Goal: Book appointment/travel/reservation

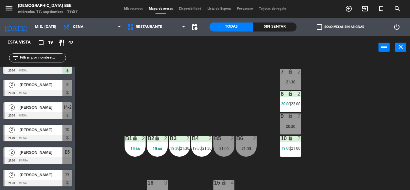
click at [374, 91] on div "7 lock 2 21:30 8 lock 2 20:00 | 22:00 9 lock 2 20:30 B1 lock 2 19:44 B2 lock 2 …" at bounding box center [244, 124] width 331 height 131
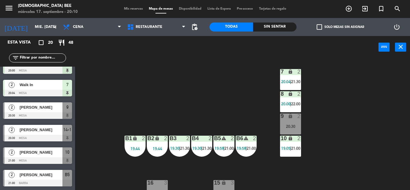
click at [287, 98] on div "8 lock 2 20:00 | 22:00" at bounding box center [290, 101] width 21 height 21
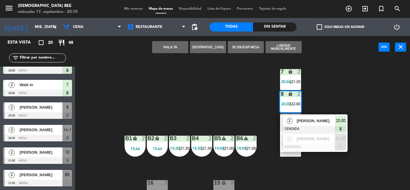
click at [346, 73] on div "7 lock 2 20:04 | 21:30 8 lock 2 20:00 | 22:00 2 [PERSON_NAME] SENTADA 20:00 2 […" at bounding box center [244, 124] width 331 height 131
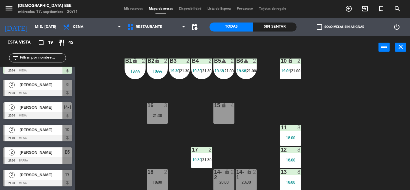
scroll to position [78, 0]
click at [207, 162] on div "17 2 19:30 | 21:30" at bounding box center [201, 157] width 21 height 21
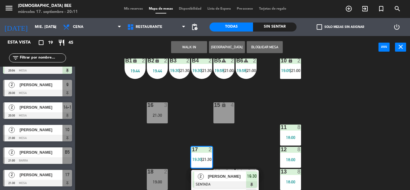
scroll to position [95, 0]
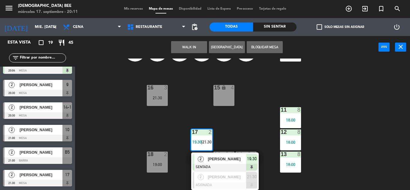
click at [255, 130] on div "7 lock 2 20:04 | 21:30 8 lock 2 20:00 | 22:00 9 lock 2 20:30 B1 lock 2 19:44 B2…" at bounding box center [244, 124] width 331 height 131
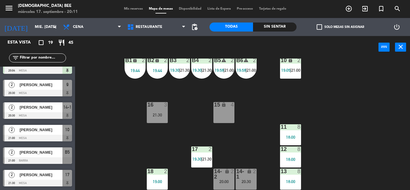
click at [166, 116] on div "21:30" at bounding box center [157, 115] width 21 height 4
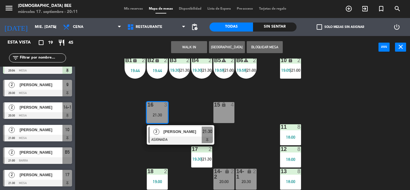
click at [114, 151] on div "7 lock 2 20:04 | 21:30 8 lock 2 20:00 | 22:00 9 lock 2 20:30 B1 lock 2 19:44 B2…" at bounding box center [244, 124] width 331 height 131
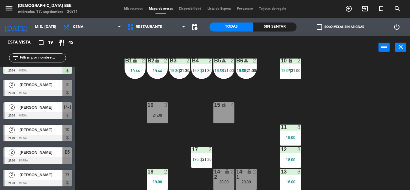
click at [159, 179] on div "19:00" at bounding box center [157, 181] width 21 height 5
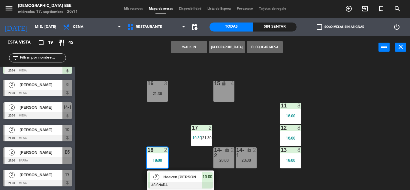
click at [387, 149] on div "7 lock 2 20:04 | 21:30 8 lock 2 20:00 | 22:00 9 lock 2 20:30 B1 lock 2 19:44 B2…" at bounding box center [244, 124] width 331 height 131
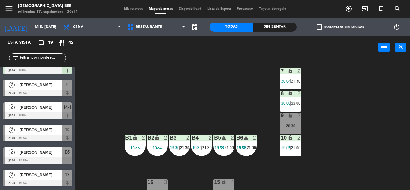
scroll to position [0, 0]
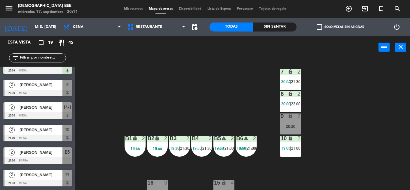
click at [290, 152] on div "10 lock 2 19:05 | 21:00" at bounding box center [290, 146] width 21 height 21
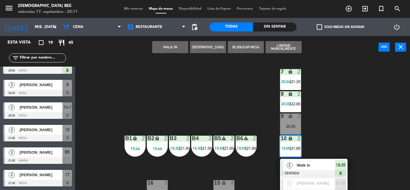
drag, startPoint x: 350, startPoint y: 101, endPoint x: 326, endPoint y: 110, distance: 25.8
click at [350, 100] on div "7 lock 2 20:04 | 21:30 8 lock 2 20:00 | 22:00 9 lock 2 20:30 B1 lock 2 19:44 B2…" at bounding box center [244, 124] width 331 height 131
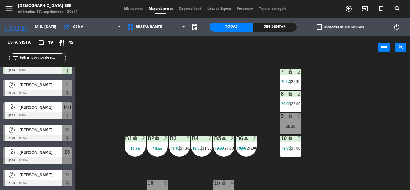
click at [288, 122] on div "9 lock 2 20:30" at bounding box center [290, 123] width 21 height 21
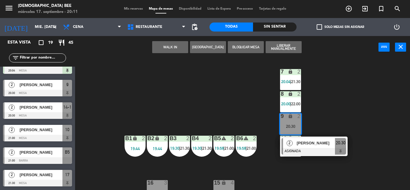
click at [319, 175] on div "7 lock 2 20:04 | 21:30 8 lock 2 20:00 | 22:00 9 lock 2 20:30 2 [PERSON_NAME] AS…" at bounding box center [244, 124] width 331 height 131
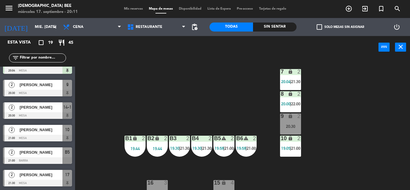
click at [240, 149] on span "19:58" at bounding box center [241, 148] width 9 height 5
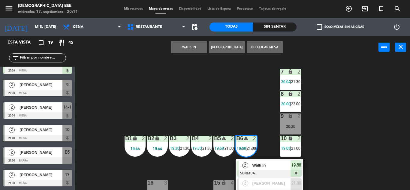
drag, startPoint x: 241, startPoint y: 112, endPoint x: 229, endPoint y: 121, distance: 15.2
click at [241, 111] on div "7 lock 2 20:04 | 21:30 8 lock 2 20:00 | 22:00 9 lock 2 20:30 B1 lock 2 19:44 B2…" at bounding box center [244, 124] width 331 height 131
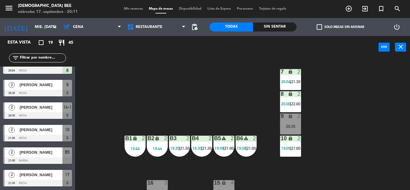
click at [196, 146] on span "19:30" at bounding box center [196, 148] width 9 height 5
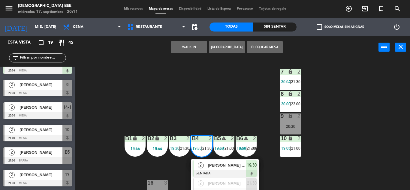
click at [212, 113] on div "7 lock 2 20:04 | 21:30 8 lock 2 20:00 | 22:00 9 lock 2 20:30 B1 lock 2 19:44 B2…" at bounding box center [244, 124] width 331 height 131
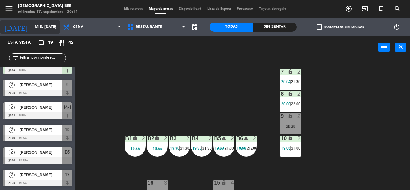
click at [44, 32] on div "[DATE] mié. [DATE] arrow_drop_down" at bounding box center [30, 26] width 60 height 13
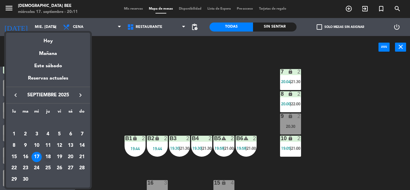
click at [48, 157] on div "18" at bounding box center [48, 157] width 10 height 10
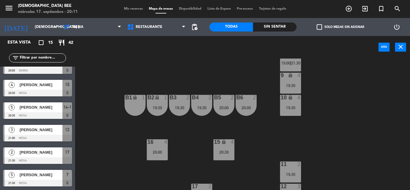
scroll to position [78, 0]
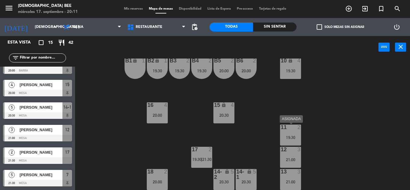
click at [286, 133] on div "11 2 19:30" at bounding box center [290, 135] width 21 height 21
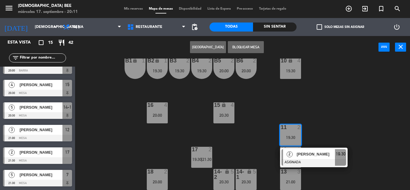
click at [320, 170] on div "7 lock 2 19:00 | 21:30 8 lock 2 19:00 | 21:30 9 lock 4 19:30 B1 lock 1 B2 lock …" at bounding box center [244, 124] width 331 height 131
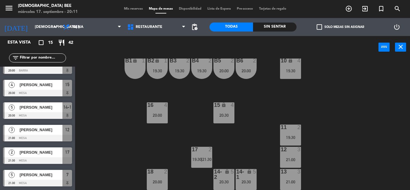
click at [281, 156] on div "12 3 21:00" at bounding box center [290, 157] width 21 height 21
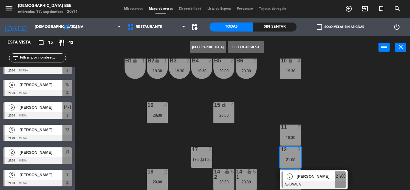
click at [329, 142] on div "7 lock 2 19:00 | 21:30 8 lock 2 19:00 | 21:30 9 lock 4 19:30 B1 lock 1 B2 lock …" at bounding box center [244, 124] width 331 height 131
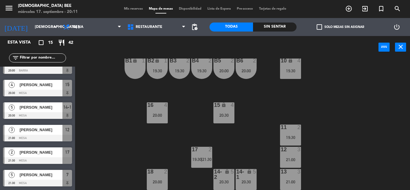
click at [296, 176] on div "13 3 21:00" at bounding box center [290, 179] width 21 height 21
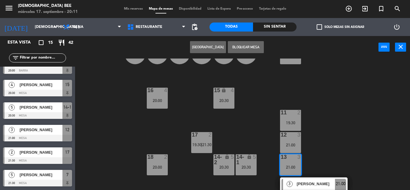
scroll to position [99, 0]
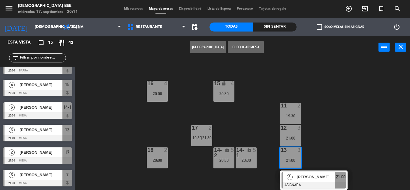
click at [332, 144] on div "7 lock 2 19:00 | 21:30 8 lock 2 19:00 | 21:30 9 lock 4 19:30 B1 lock 1 B2 lock …" at bounding box center [244, 124] width 331 height 131
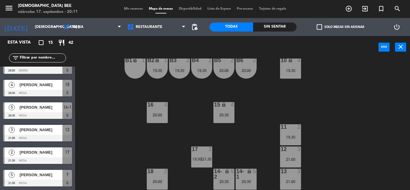
scroll to position [78, 0]
click at [288, 185] on div "13 3 21:00" at bounding box center [290, 179] width 21 height 21
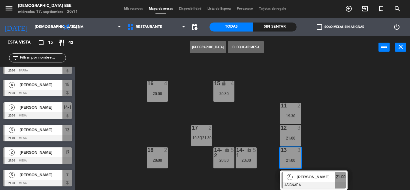
click at [294, 182] on div at bounding box center [313, 185] width 65 height 7
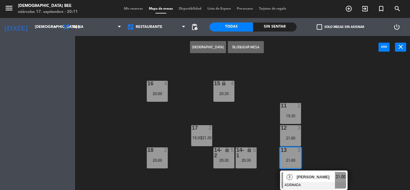
scroll to position [78, 0]
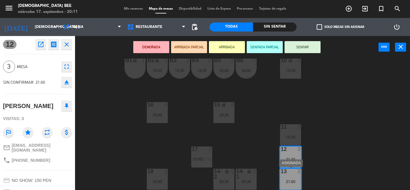
click at [298, 176] on div "13 3 21:00" at bounding box center [290, 179] width 21 height 21
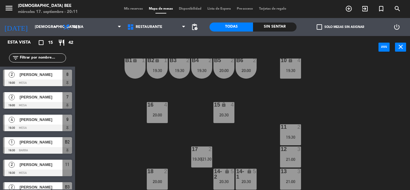
click at [293, 156] on div "12 3 21:00" at bounding box center [290, 156] width 21 height 21
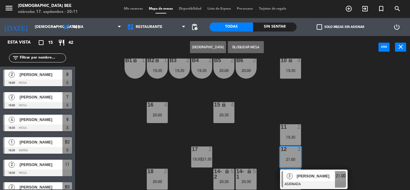
click at [289, 179] on span "3" at bounding box center [290, 176] width 6 height 6
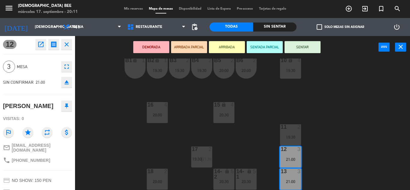
click at [69, 83] on icon "eject" at bounding box center [66, 82] width 7 height 7
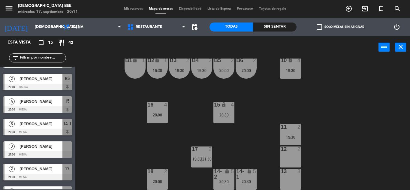
scroll to position [203, 0]
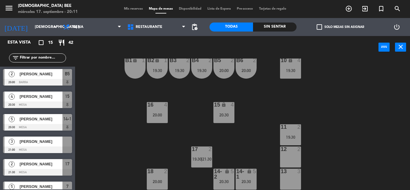
drag, startPoint x: 32, startPoint y: 143, endPoint x: 92, endPoint y: 143, distance: 60.0
click at [33, 143] on div "3 [PERSON_NAME] 21:00 Mesa" at bounding box center [37, 145] width 75 height 23
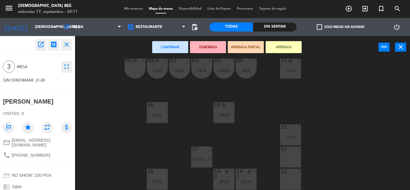
scroll to position [78, 0]
click at [287, 178] on div "13 3" at bounding box center [290, 179] width 21 height 21
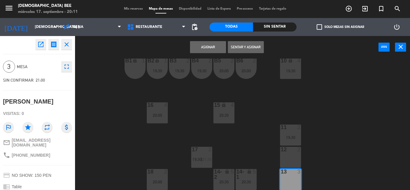
click at [208, 49] on button "Asignar" at bounding box center [208, 47] width 36 height 12
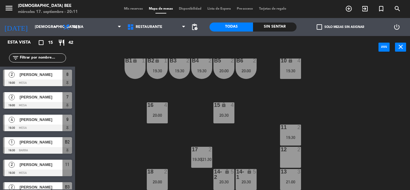
scroll to position [53, 0]
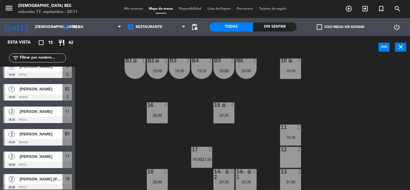
click at [357, 148] on div "7 lock 2 19:00 | 21:30 8 lock 2 19:00 | 21:30 9 lock 4 19:30 B1 lock 1 B2 lock …" at bounding box center [244, 124] width 331 height 131
click at [291, 186] on div "13 3 21:00" at bounding box center [290, 179] width 21 height 21
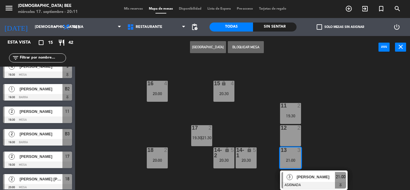
drag, startPoint x: 344, startPoint y: 134, endPoint x: 331, endPoint y: 140, distance: 14.4
click at [344, 134] on div "7 lock 2 19:00 | 21:30 8 lock 2 19:00 | 21:30 9 lock 4 19:30 B1 lock 1 B2 lock …" at bounding box center [244, 124] width 331 height 131
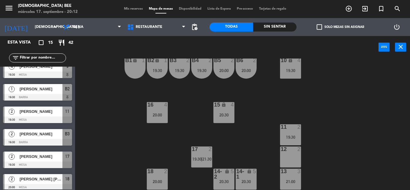
click at [245, 182] on div "20:30" at bounding box center [246, 181] width 21 height 4
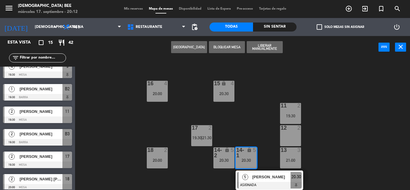
drag, startPoint x: 248, startPoint y: 124, endPoint x: 227, endPoint y: 138, distance: 26.2
click at [248, 124] on div "7 lock 2 19:00 | 21:30 8 lock 2 19:00 | 21:30 9 lock 4 19:30 B1 lock 1 B2 lock …" at bounding box center [244, 124] width 331 height 131
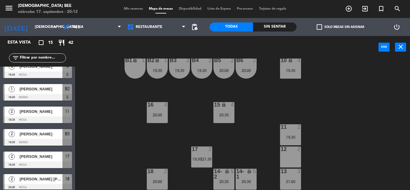
click at [204, 164] on div "17 2 19:30 | 21:30" at bounding box center [201, 156] width 21 height 21
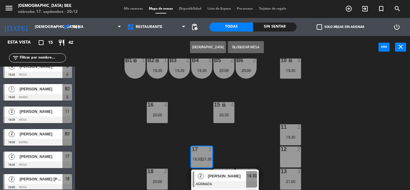
scroll to position [95, 0]
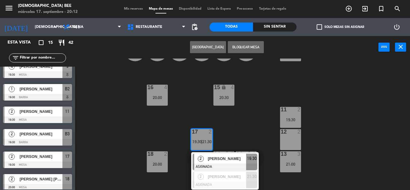
click at [137, 128] on div "7 lock 2 19:00 | 21:30 8 lock 2 19:00 | 21:30 9 lock 4 19:30 B1 lock 1 B2 lock …" at bounding box center [244, 124] width 331 height 131
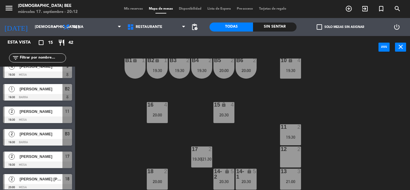
click at [151, 174] on div "18 2" at bounding box center [157, 172] width 21 height 6
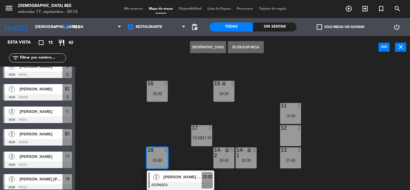
click at [132, 128] on div "7 lock 2 19:00 | 21:30 8 lock 2 19:00 | 21:30 9 lock 4 19:30 B1 lock 1 B2 lock …" at bounding box center [244, 124] width 331 height 131
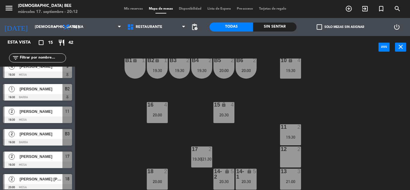
scroll to position [78, 0]
click at [159, 114] on div "20:00" at bounding box center [157, 115] width 21 height 4
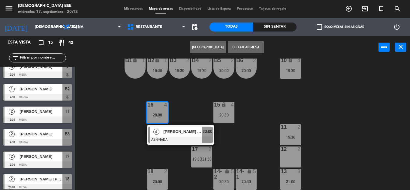
click at [125, 151] on div "7 lock 2 19:00 | 21:30 8 lock 2 19:00 | 21:30 9 lock 4 19:30 B1 lock 1 B2 lock …" at bounding box center [244, 124] width 331 height 131
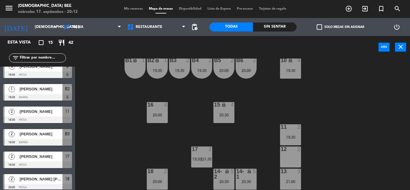
click at [232, 105] on div "4" at bounding box center [233, 104] width 4 height 5
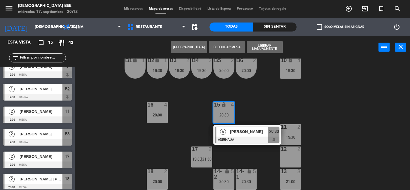
click at [254, 98] on div "7 lock 2 19:00 | 21:30 8 lock 2 19:00 | 21:30 9 lock 4 19:30 B1 lock 1 B2 lock …" at bounding box center [244, 124] width 331 height 131
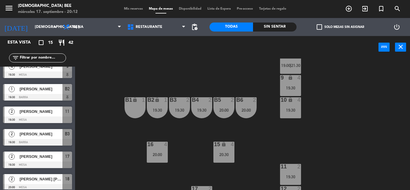
scroll to position [60, 0]
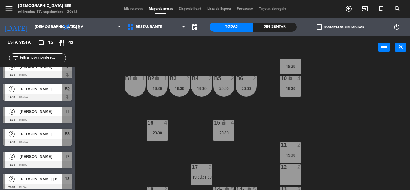
click at [290, 158] on div "11 2 19:30" at bounding box center [290, 152] width 21 height 21
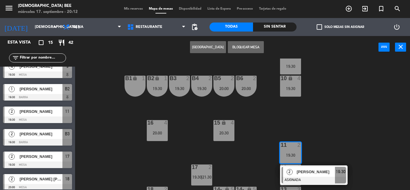
click at [350, 128] on div "7 lock 2 19:00 | 21:30 8 lock 2 19:00 | 21:30 9 lock 4 19:30 B1 lock 1 B2 lock …" at bounding box center [244, 124] width 331 height 131
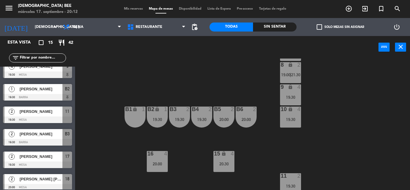
scroll to position [0, 0]
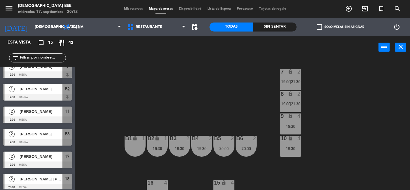
click at [155, 140] on icon "lock" at bounding box center [157, 138] width 5 height 5
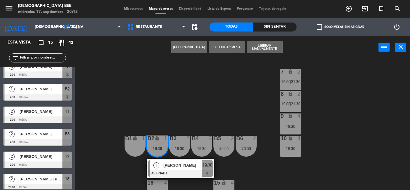
click at [191, 104] on div "7 lock 2 19:00 | 21:30 8 lock 2 19:00 | 21:30 9 lock 4 19:30 B1 lock 1 B2 lock …" at bounding box center [244, 124] width 331 height 131
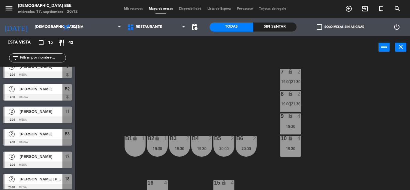
click at [233, 149] on div "20:00" at bounding box center [223, 148] width 21 height 4
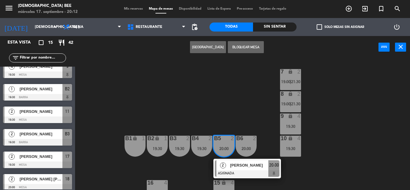
click at [258, 95] on div "7 lock 2 19:00 | 21:30 8 lock 2 19:00 | 21:30 9 lock 4 19:30 B1 lock 1 B2 lock …" at bounding box center [244, 124] width 331 height 131
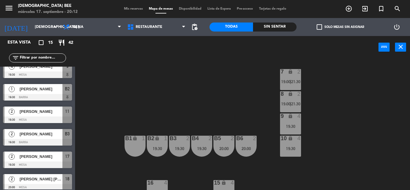
click at [287, 103] on span "19:00" at bounding box center [285, 103] width 9 height 5
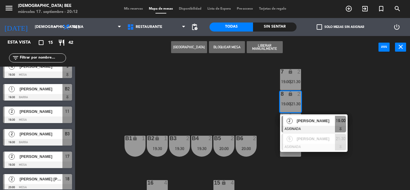
drag, startPoint x: 313, startPoint y: 156, endPoint x: 288, endPoint y: 151, distance: 24.9
click at [313, 156] on div "7 lock 2 19:00 | 21:30 8 lock 2 19:00 | 21:30 2 [PERSON_NAME] ASIGNADA 19:00 5 …" at bounding box center [244, 124] width 331 height 131
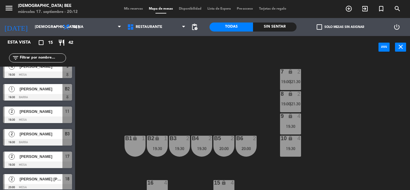
click at [284, 148] on div "19:30" at bounding box center [290, 148] width 21 height 4
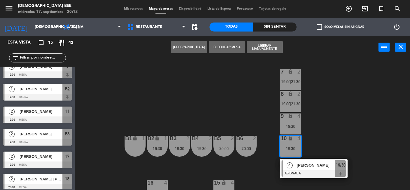
click at [323, 141] on div "7 lock 2 19:00 | 21:30 8 lock 2 19:00 | 21:30 9 lock 4 19:30 B1 lock 1 B2 lock …" at bounding box center [244, 124] width 331 height 131
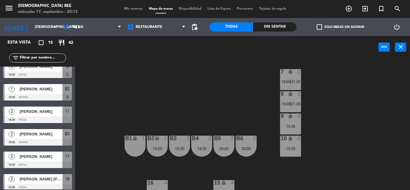
scroll to position [78, 0]
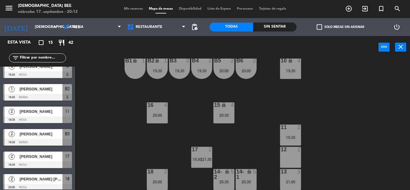
click at [171, 116] on div "7 lock 2 19:00 | 21:30 8 lock 2 19:00 | 21:30 9 lock 4 19:30 B1 lock 1 B2 lock …" at bounding box center [244, 124] width 331 height 131
click at [164, 116] on div "20:00" at bounding box center [157, 115] width 21 height 4
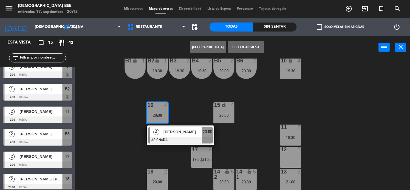
click at [174, 153] on div "7 lock 2 19:00 | 21:30 8 lock 2 19:00 | 21:30 9 lock 4 19:30 B1 lock 1 B2 lock …" at bounding box center [244, 124] width 331 height 131
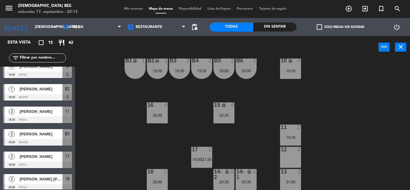
click at [216, 116] on div "20:30" at bounding box center [223, 115] width 21 height 4
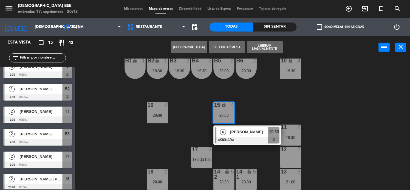
click at [252, 102] on div "7 lock 2 19:00 | 21:30 8 lock 2 19:00 | 21:30 9 lock 4 19:30 B1 lock 1 B2 lock …" at bounding box center [244, 124] width 331 height 131
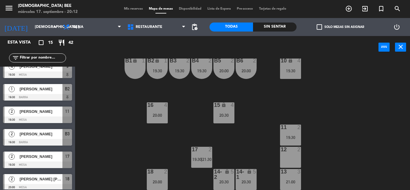
click at [208, 161] on span "21:30" at bounding box center [206, 159] width 9 height 5
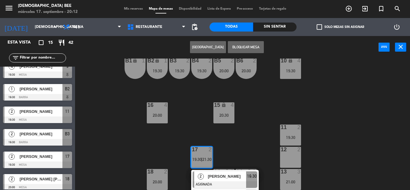
click at [244, 156] on div "7 lock 2 19:00 | 21:30 8 lock 2 19:00 | 21:30 9 lock 4 19:30 B1 lock 1 B2 lock …" at bounding box center [244, 124] width 331 height 131
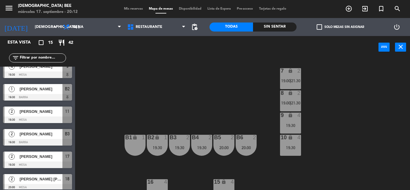
scroll to position [0, 0]
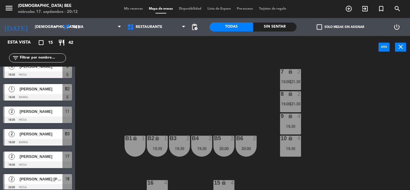
click at [288, 146] on div "19:30" at bounding box center [290, 148] width 21 height 4
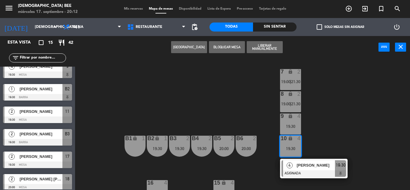
click at [339, 110] on div "7 lock 2 19:00 | 21:30 8 lock 2 19:00 | 21:30 9 lock 4 19:30 B1 lock 1 B2 lock …" at bounding box center [244, 124] width 331 height 131
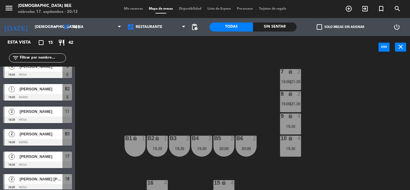
scroll to position [78, 0]
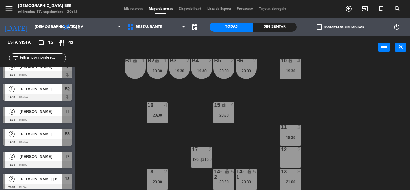
click at [242, 178] on div "lock" at bounding box center [246, 174] width 10 height 11
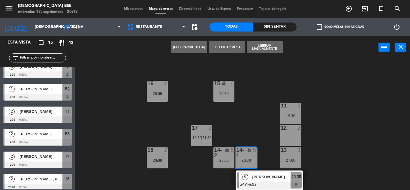
click at [341, 148] on div "7 lock 2 19:00 | 21:30 8 lock 2 19:00 | 21:30 9 lock 4 19:30 B1 lock 1 B2 lock …" at bounding box center [244, 124] width 331 height 131
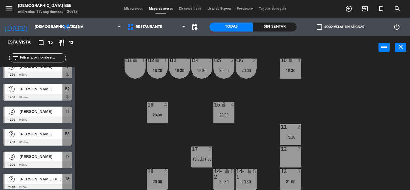
click at [284, 178] on div "13 3 21:00" at bounding box center [290, 179] width 21 height 21
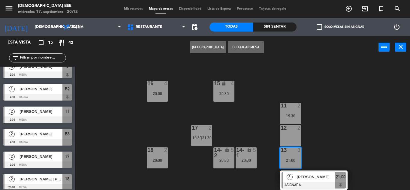
click at [339, 140] on div "7 lock 2 19:00 | 21:30 8 lock 2 19:00 | 21:30 9 lock 4 19:30 B1 lock 1 B2 lock …" at bounding box center [244, 124] width 331 height 131
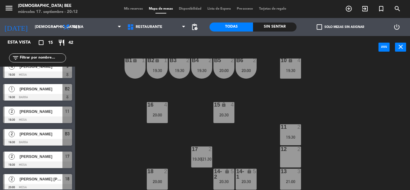
click at [279, 141] on div "7 lock 2 19:00 | 21:30 8 lock 2 19:00 | 21:30 9 lock 4 19:30 B1 lock 1 B2 lock …" at bounding box center [244, 124] width 331 height 131
click at [291, 138] on div "19:30" at bounding box center [290, 137] width 21 height 4
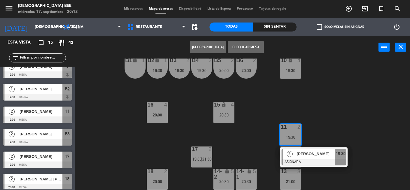
click at [332, 121] on div "7 lock 2 19:00 | 21:30 8 lock 2 19:00 | 21:30 9 lock 4 19:30 B1 lock 1 B2 lock …" at bounding box center [244, 124] width 331 height 131
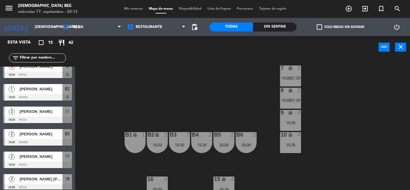
scroll to position [0, 0]
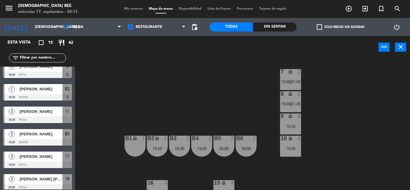
click at [252, 149] on div "20:00" at bounding box center [246, 148] width 21 height 4
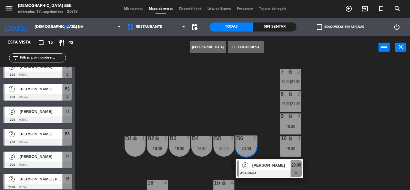
click at [255, 112] on div "7 lock 2 19:00 | 21:30 8 lock 2 19:00 | 21:30 9 lock 4 19:30 B1 lock 1 B2 lock …" at bounding box center [244, 124] width 331 height 131
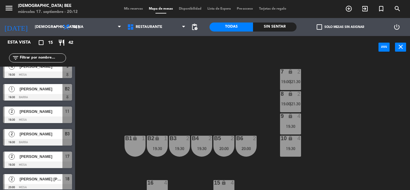
click at [227, 157] on div "7 lock 2 19:00 | 21:30 8 lock 2 19:00 | 21:30 9 lock 4 19:30 B1 lock 1 B2 lock …" at bounding box center [244, 124] width 331 height 131
click at [201, 154] on div "B4 2 19:30" at bounding box center [201, 146] width 21 height 21
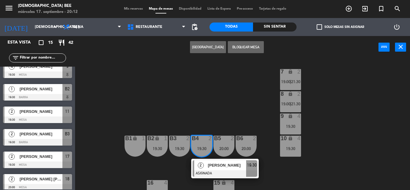
click at [202, 150] on div "19:30" at bounding box center [201, 148] width 21 height 4
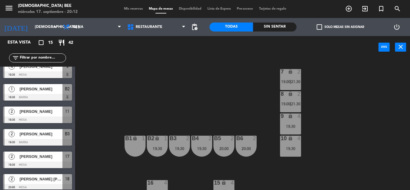
click at [205, 147] on div "19:30" at bounding box center [201, 148] width 21 height 4
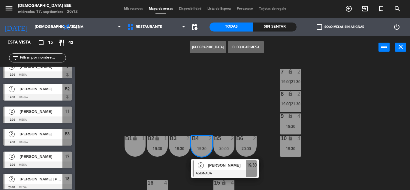
click at [210, 110] on div "7 lock 2 19:00 | 21:30 8 lock 2 19:00 | 21:30 9 lock 4 19:30 B1 lock 1 B2 lock …" at bounding box center [244, 124] width 331 height 131
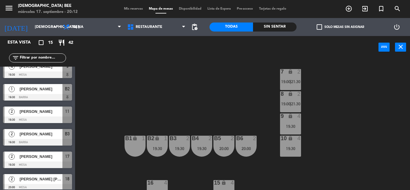
click at [291, 85] on div "7 lock 2 19:00 | 21:30" at bounding box center [290, 79] width 21 height 21
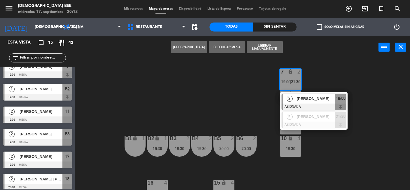
click at [249, 106] on div "7 lock 2 19:00 | 21:30 2 [PERSON_NAME] ASIGNADA 19:00 5 [PERSON_NAME] ASIGNADA …" at bounding box center [244, 124] width 331 height 131
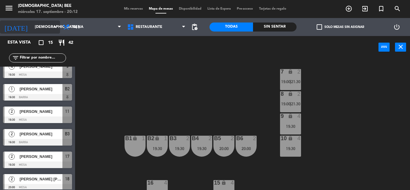
click at [23, 33] on div "[DATE] [DEMOGRAPHIC_DATA] [DATE] arrow_drop_down" at bounding box center [30, 26] width 60 height 13
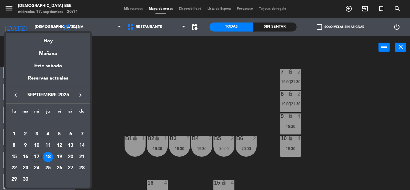
click at [207, 90] on div at bounding box center [205, 95] width 410 height 190
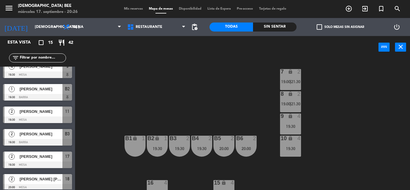
click at [46, 35] on div "[DATE] [DEMOGRAPHIC_DATA] [DATE] arrow_drop_down" at bounding box center [30, 27] width 60 height 18
click at [46, 31] on input "[DEMOGRAPHIC_DATA] [DATE]" at bounding box center [57, 27] width 51 height 10
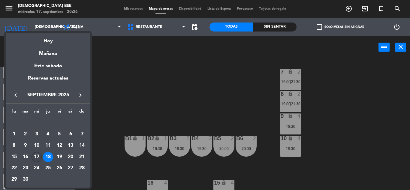
click at [39, 155] on div "17" at bounding box center [37, 157] width 10 height 10
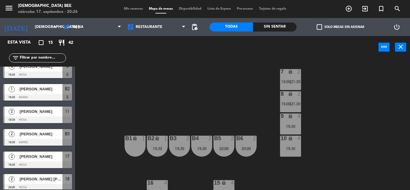
type input "mié. [DATE]"
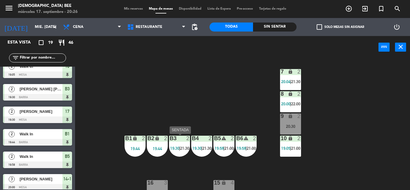
click at [183, 145] on div "B3 2 19:30 | 21:30" at bounding box center [179, 146] width 21 height 21
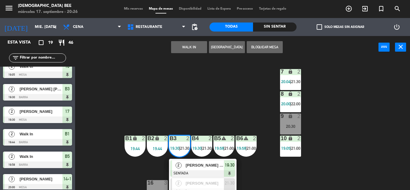
click at [196, 82] on div "7 lock 2 20:04 | 21:30 8 lock 2 20:00 | 22:00 9 lock 2 20:30 B1 lock 2 19:44 B2…" at bounding box center [244, 124] width 331 height 131
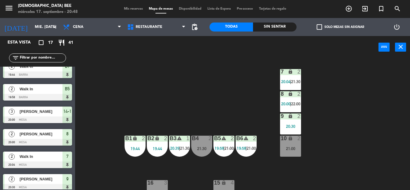
scroll to position [78, 0]
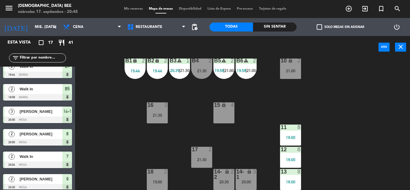
click at [222, 109] on div "15 lock 4" at bounding box center [223, 112] width 21 height 21
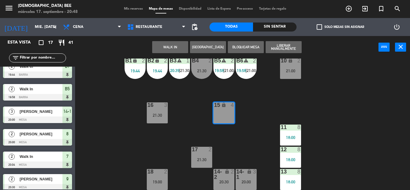
click at [299, 105] on div "7 lock 2 20:04 | 21:30 8 lock 2 20:00 | 22:00 9 lock 2 20:30 B1 lock 2 19:44 B2…" at bounding box center [244, 124] width 331 height 131
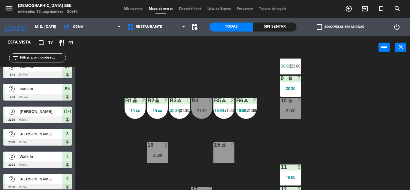
scroll to position [0, 0]
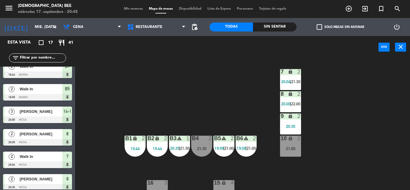
click at [292, 105] on span "22:00" at bounding box center [295, 103] width 9 height 5
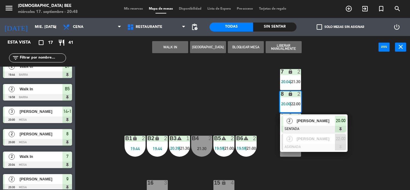
click at [325, 88] on div "7 lock 2 20:04 | 21:30 8 lock 2 20:00 | 22:00 2 [PERSON_NAME] SENTADA 20:00 2 […" at bounding box center [244, 124] width 331 height 131
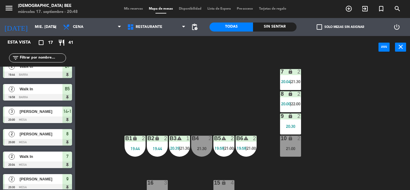
click at [294, 123] on div "9 lock 2 20:30" at bounding box center [290, 123] width 21 height 21
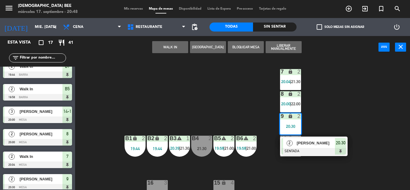
click at [335, 111] on div "7 lock 2 20:04 | 21:30 8 lock 2 20:00 | 22:00 9 lock 2 20:30 2 [PERSON_NAME] SE…" at bounding box center [244, 124] width 331 height 131
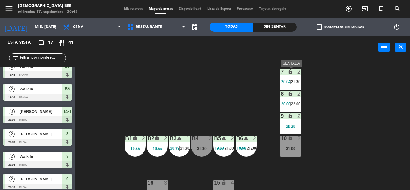
click at [294, 80] on span "21:30" at bounding box center [295, 81] width 9 height 5
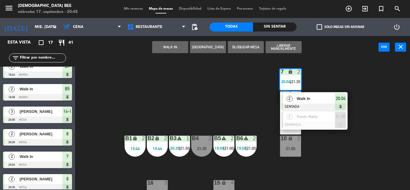
click at [330, 139] on div "7 lock 2 20:04 | 21:30 2 Walk In SENTADA 20:04 2 Paolo Rally ASIGNADA 21:30 8 l…" at bounding box center [244, 124] width 331 height 131
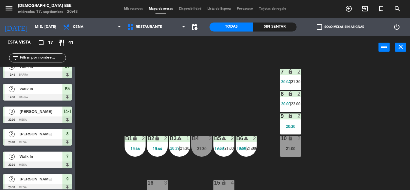
click at [289, 122] on div "9 lock 2 20:30" at bounding box center [290, 123] width 21 height 21
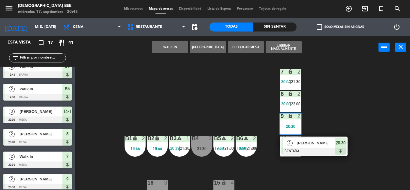
click at [335, 112] on div "7 lock 2 20:04 | 21:30 8 lock 2 20:00 | 22:00 9 lock 2 20:30 2 [PERSON_NAME] SE…" at bounding box center [244, 124] width 331 height 131
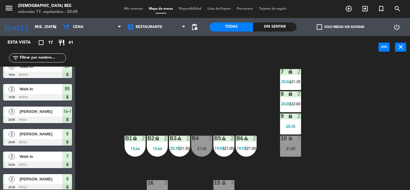
click at [231, 143] on div "B5 warning 2 19:58 | 21:00" at bounding box center [223, 146] width 21 height 21
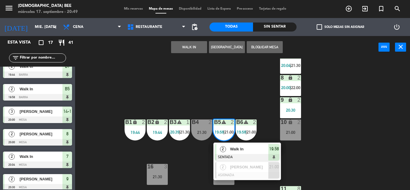
scroll to position [30, 0]
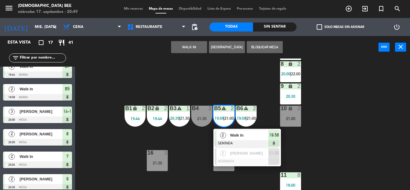
drag, startPoint x: 350, startPoint y: 145, endPoint x: 333, endPoint y: 108, distance: 40.7
click at [351, 145] on div "7 lock 2 20:04 | 21:30 8 lock 2 20:00 | 22:00 9 lock 2 20:30 B1 lock 2 19:44 B2…" at bounding box center [244, 124] width 331 height 131
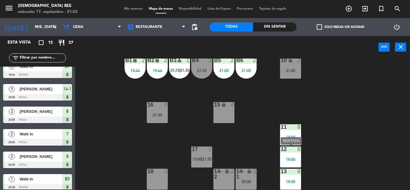
scroll to position [78, 0]
